Goal: Navigation & Orientation: Find specific page/section

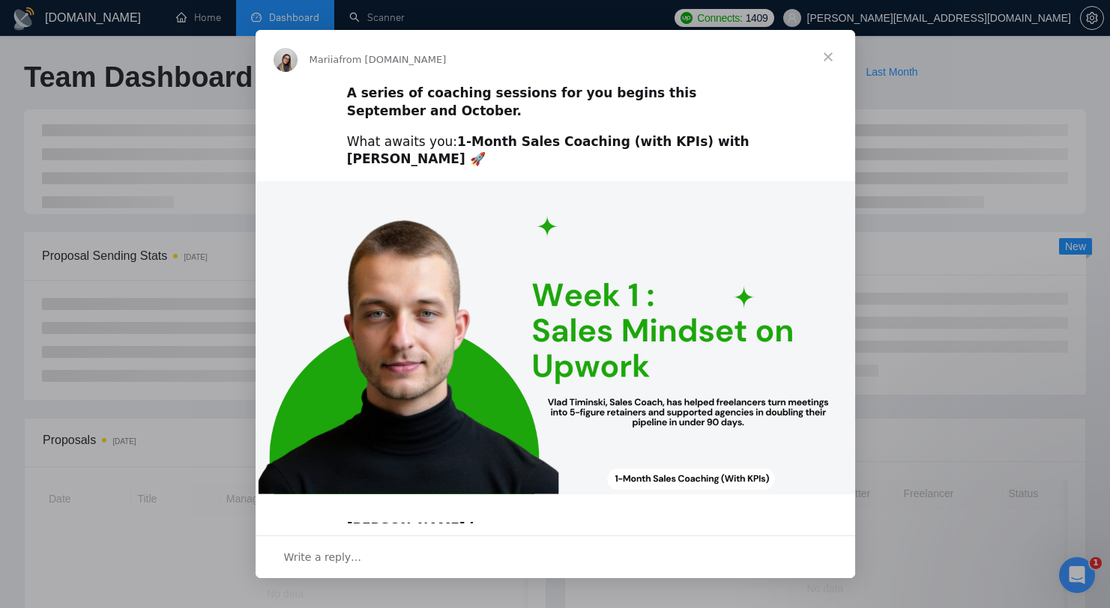
click at [818, 49] on span "Close" at bounding box center [828, 57] width 54 height 54
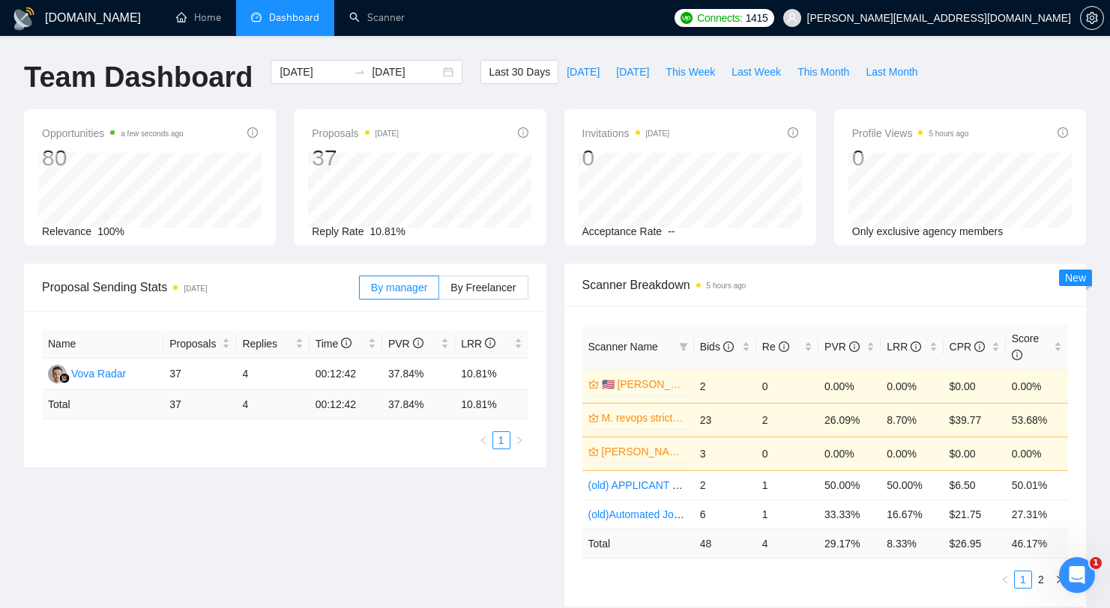
click at [154, 24] on div "[DOMAIN_NAME]" at bounding box center [84, 18] width 144 height 36
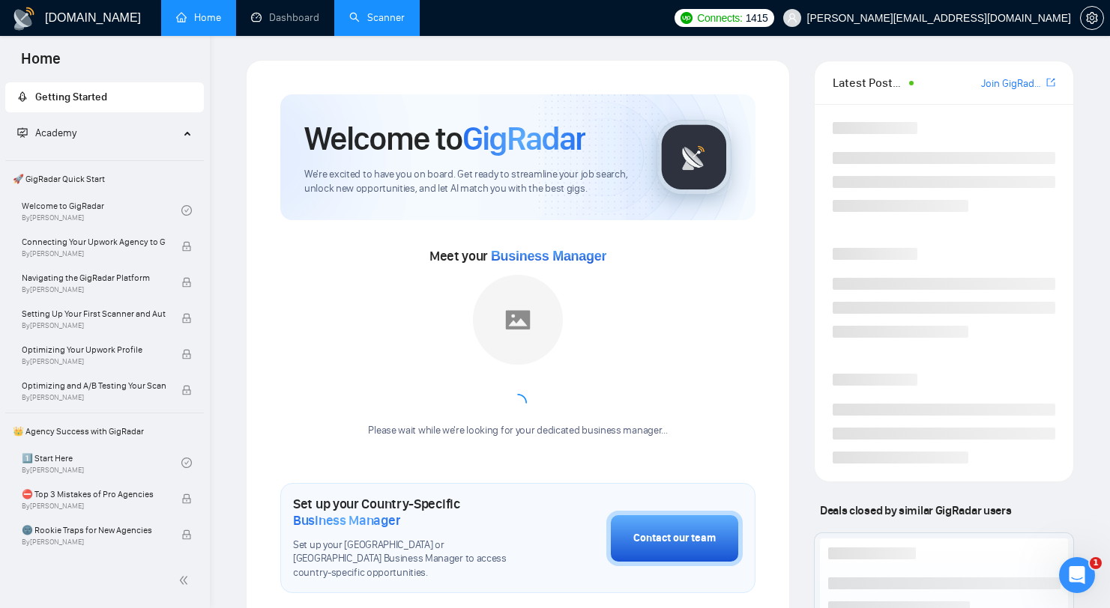
click at [375, 24] on link "Scanner" at bounding box center [376, 17] width 55 height 13
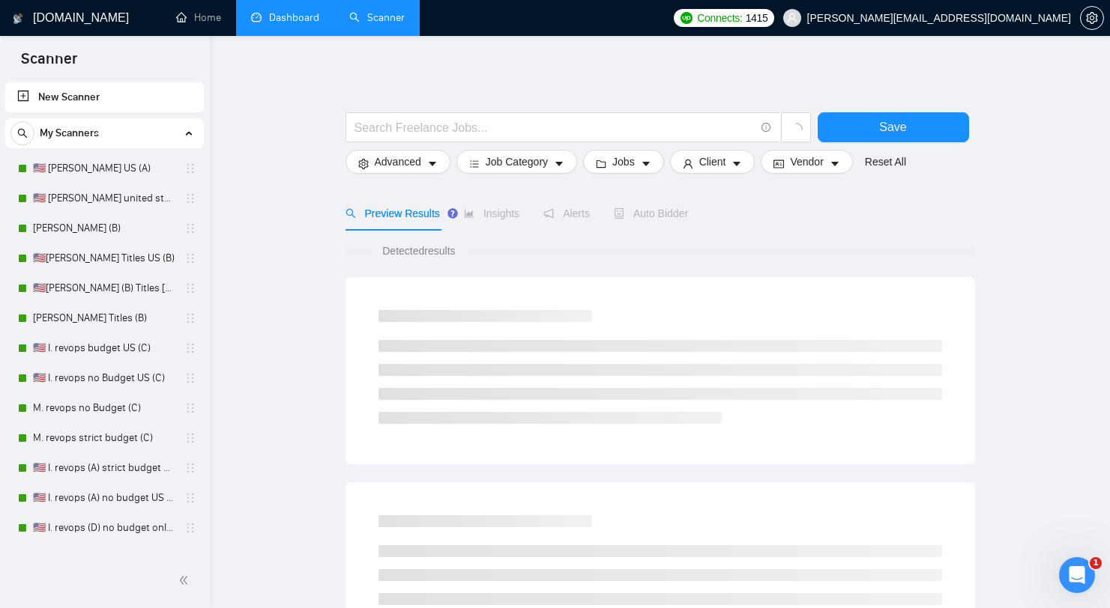
click at [282, 24] on link "Dashboard" at bounding box center [285, 17] width 68 height 13
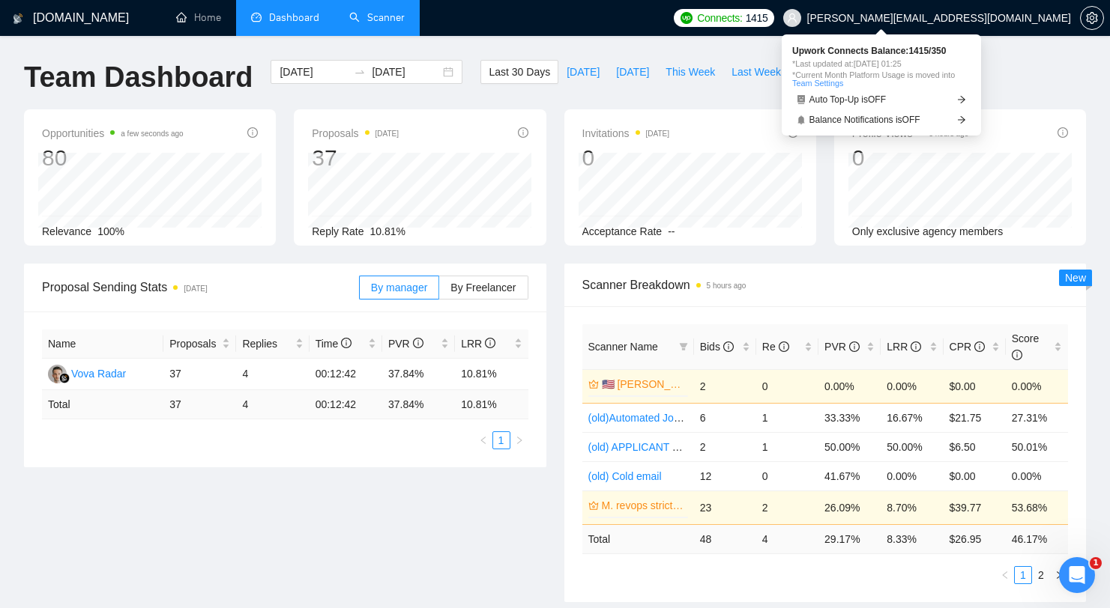
click at [768, 10] on span "1415" at bounding box center [757, 18] width 22 height 16
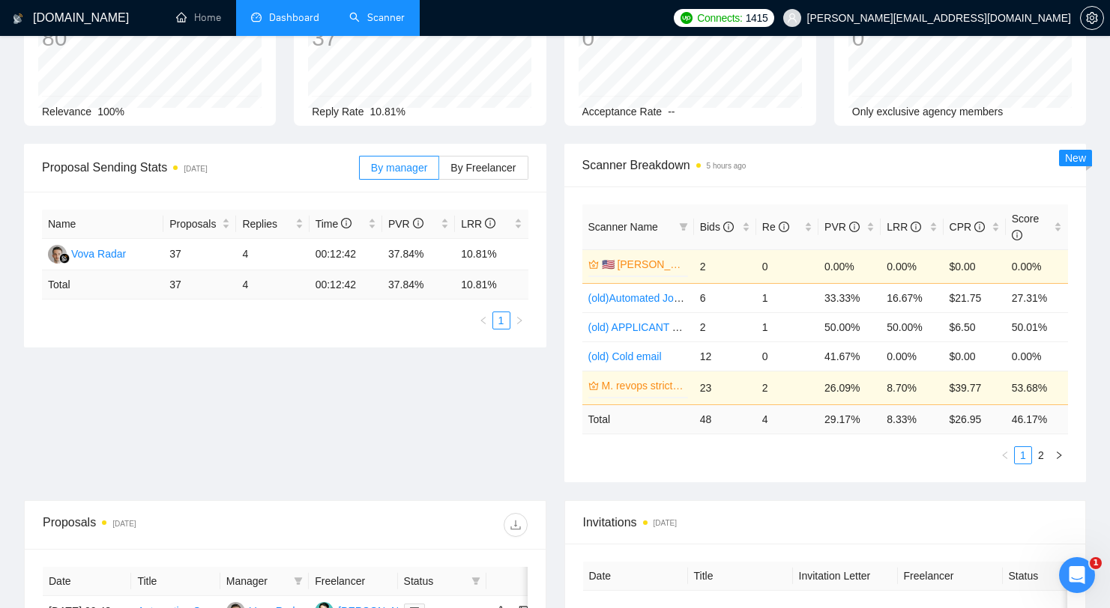
scroll to position [118, 0]
